Goal: Understand process/instructions

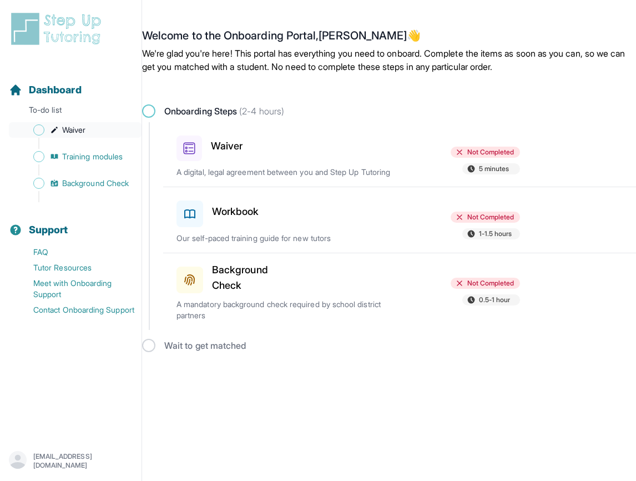
click at [39, 129] on span "Sidebar" at bounding box center [38, 129] width 11 height 11
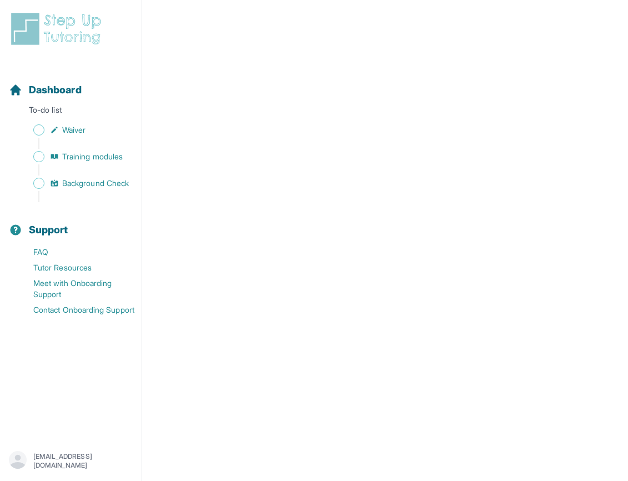
scroll to position [1887, 0]
click at [69, 182] on span "Background Check" at bounding box center [95, 183] width 67 height 11
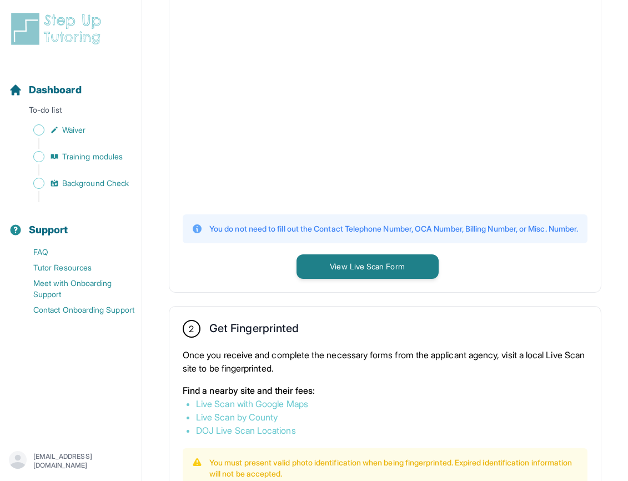
scroll to position [353, 0]
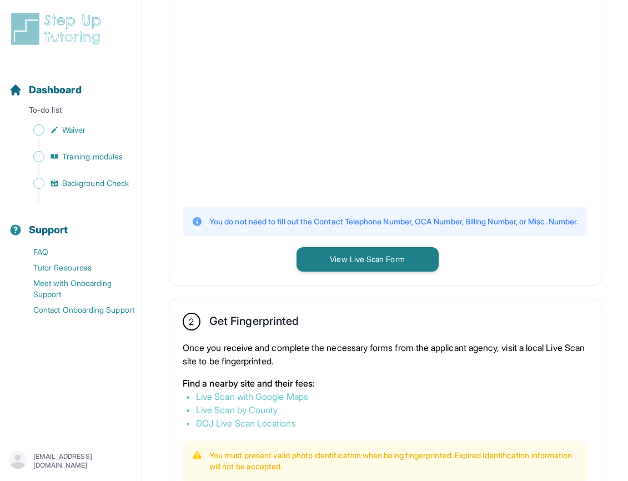
click at [256, 415] on link "Live Scan by County" at bounding box center [237, 409] width 82 height 11
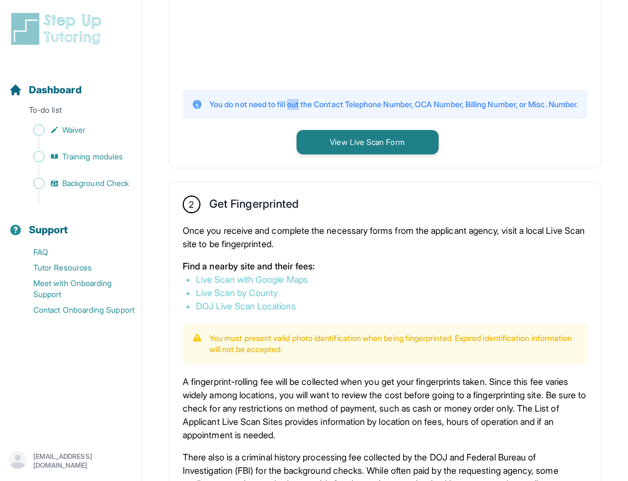
scroll to position [477, 0]
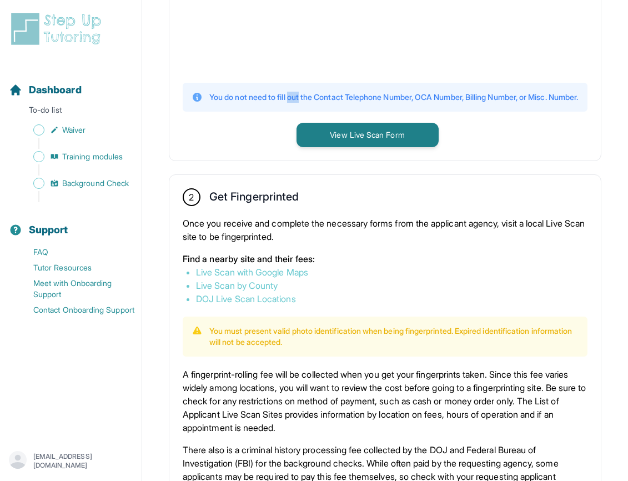
click at [259, 304] on link "DOJ Live Scan Locations" at bounding box center [246, 298] width 100 height 11
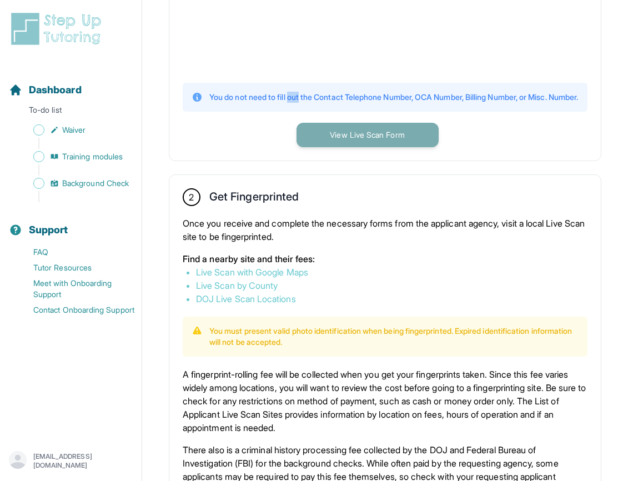
click at [397, 141] on button "View Live Scan Form" at bounding box center [368, 135] width 142 height 24
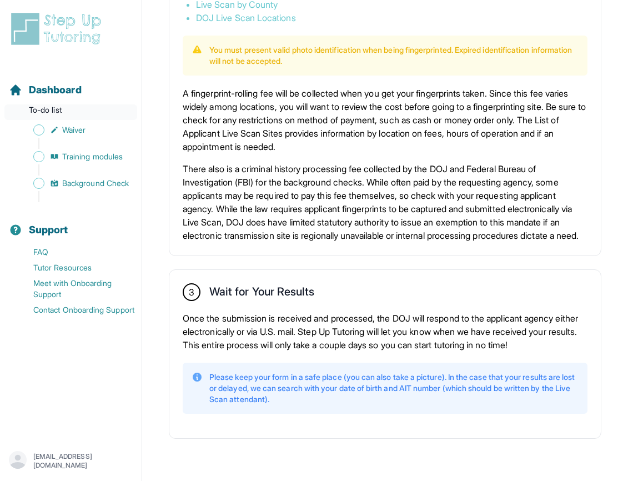
scroll to position [778, 0]
click at [41, 132] on span "Sidebar" at bounding box center [38, 129] width 11 height 11
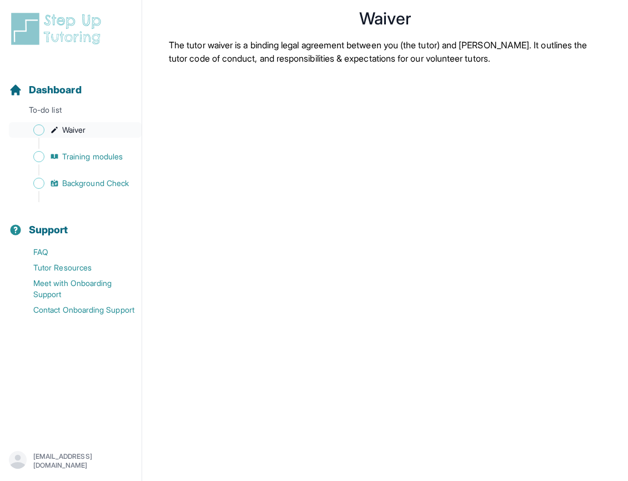
scroll to position [36, 0]
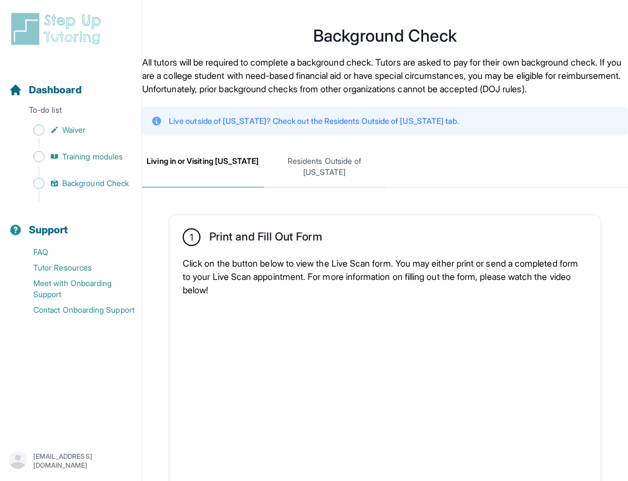
scroll to position [7, 0]
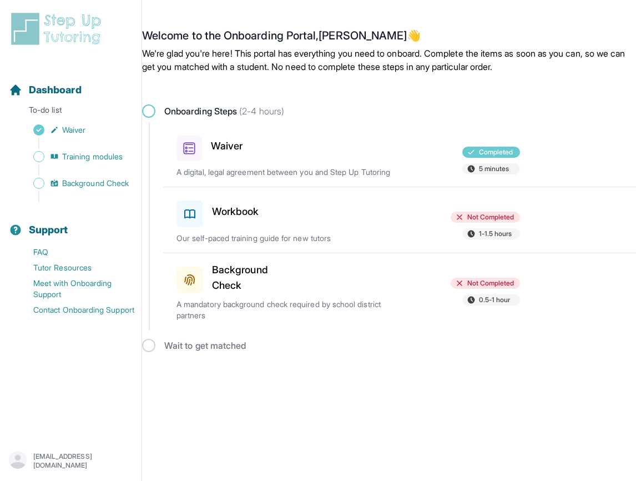
click at [189, 220] on icon at bounding box center [189, 213] width 13 height 13
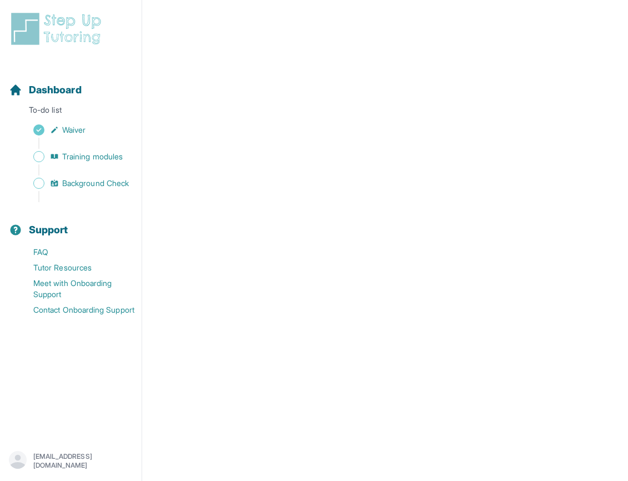
scroll to position [322, 0]
